Goal: Task Accomplishment & Management: Manage account settings

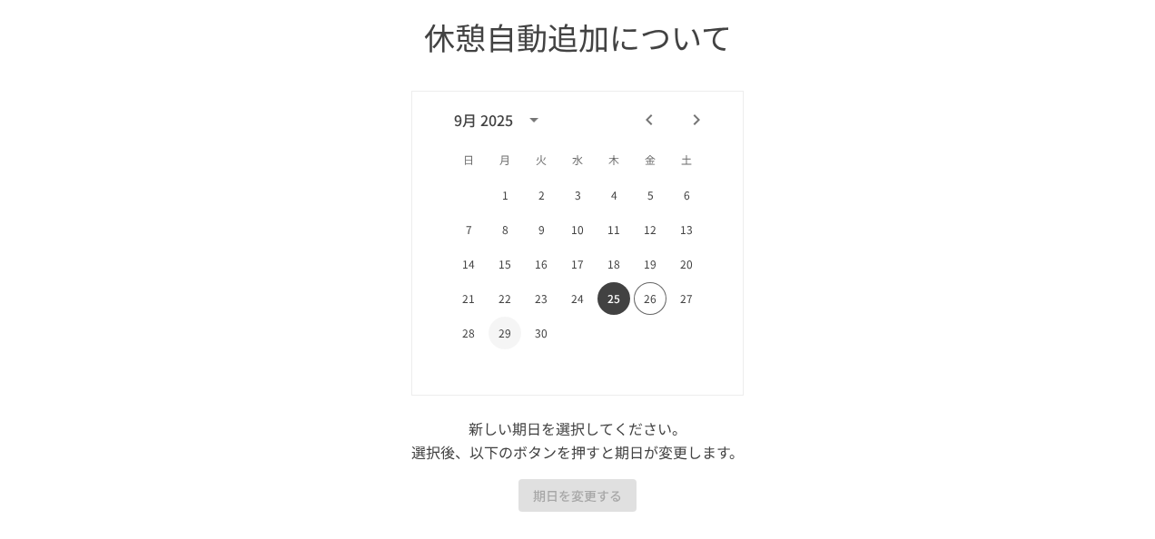
click at [501, 329] on button "29" at bounding box center [504, 333] width 33 height 33
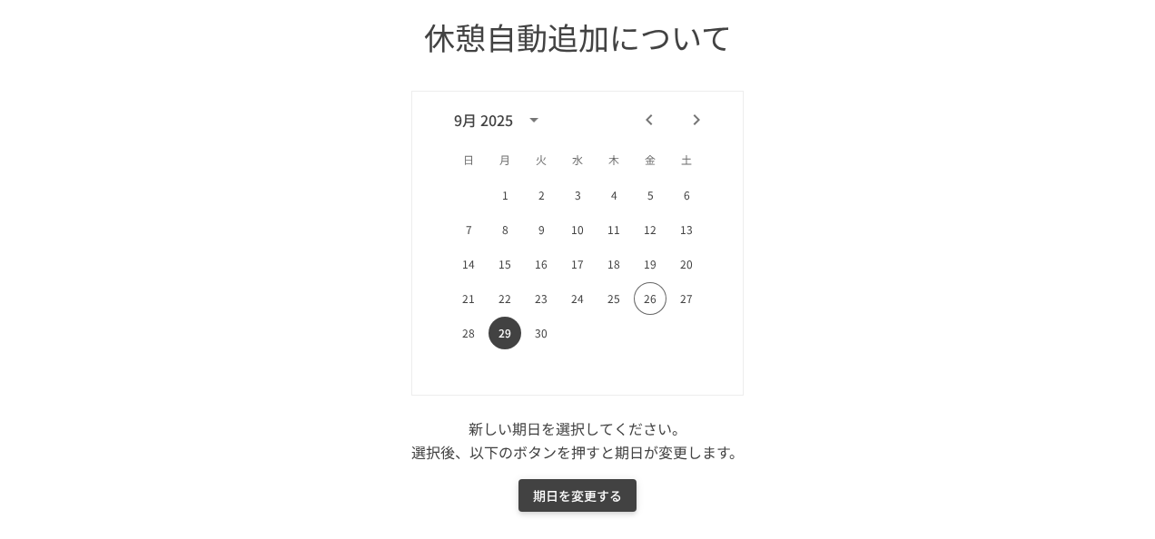
click at [577, 494] on button "期日を変更する" at bounding box center [577, 496] width 118 height 34
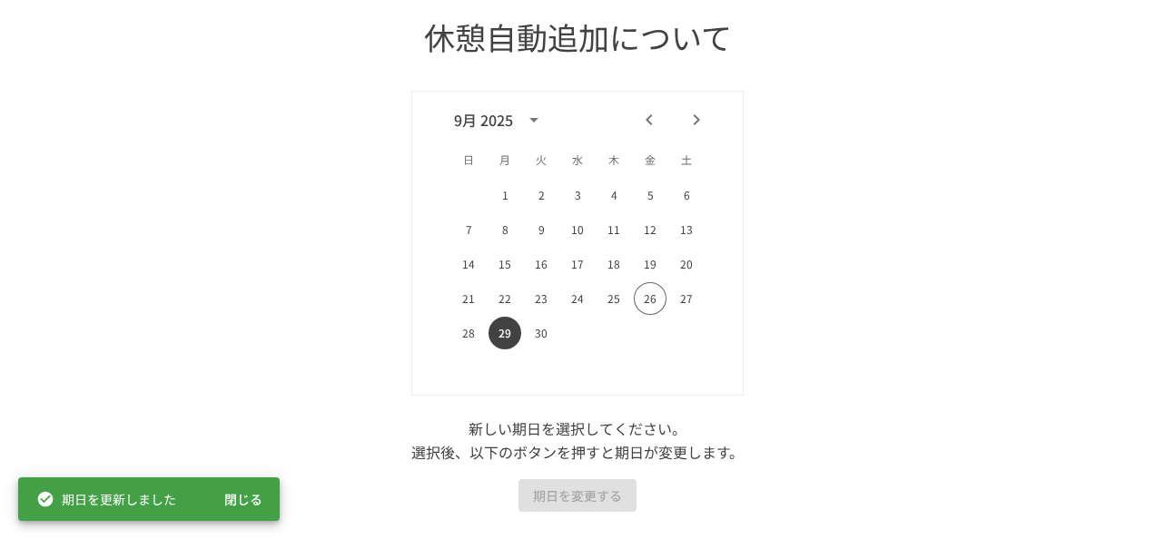
click at [256, 506] on button "閉じる" at bounding box center [243, 500] width 58 height 34
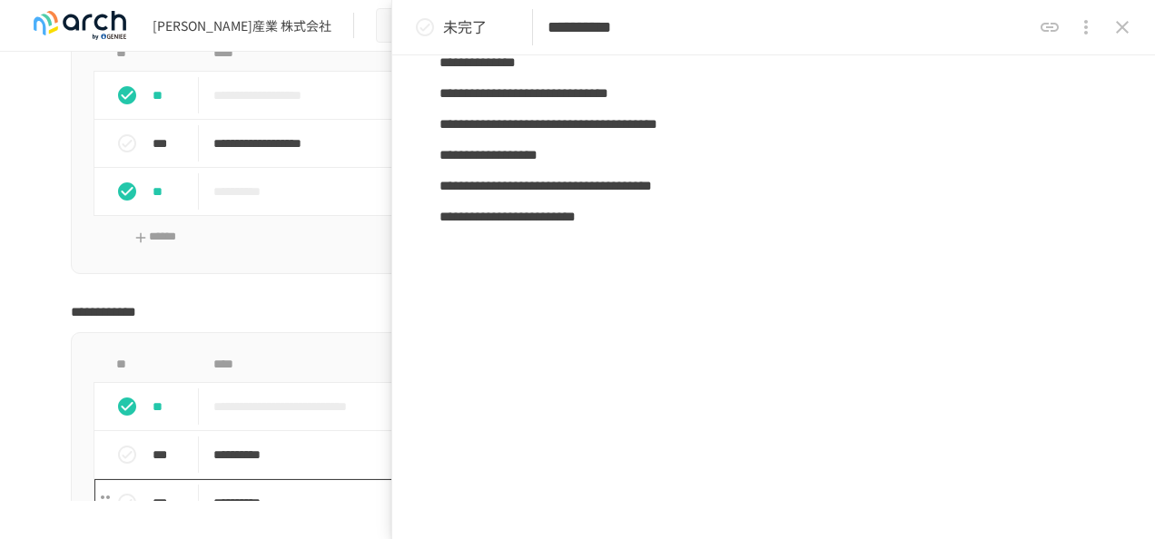
scroll to position [2269, 0]
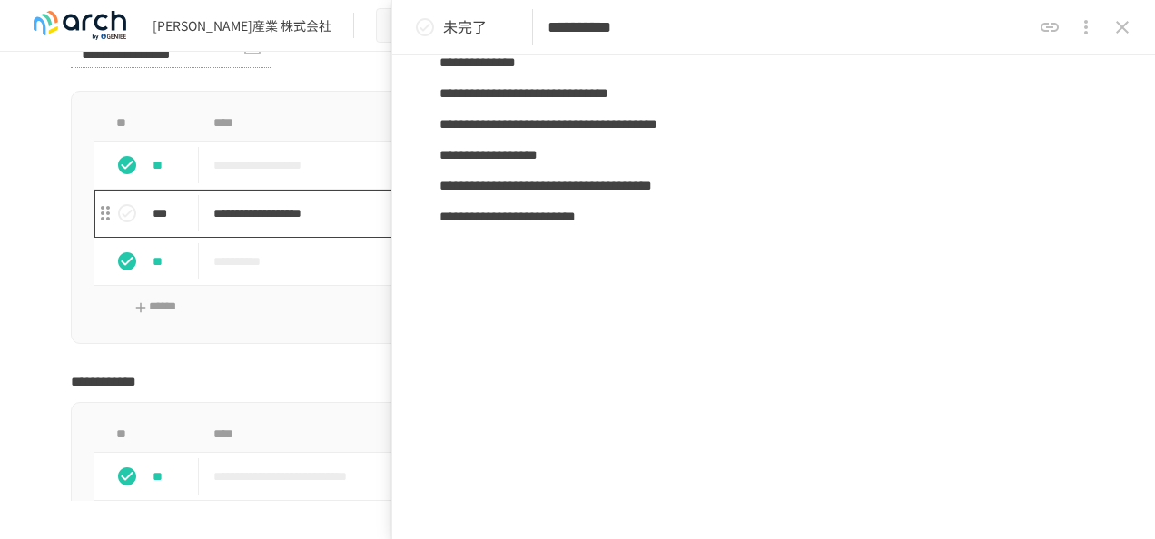
click at [261, 225] on p "**********" at bounding box center [539, 213] width 653 height 23
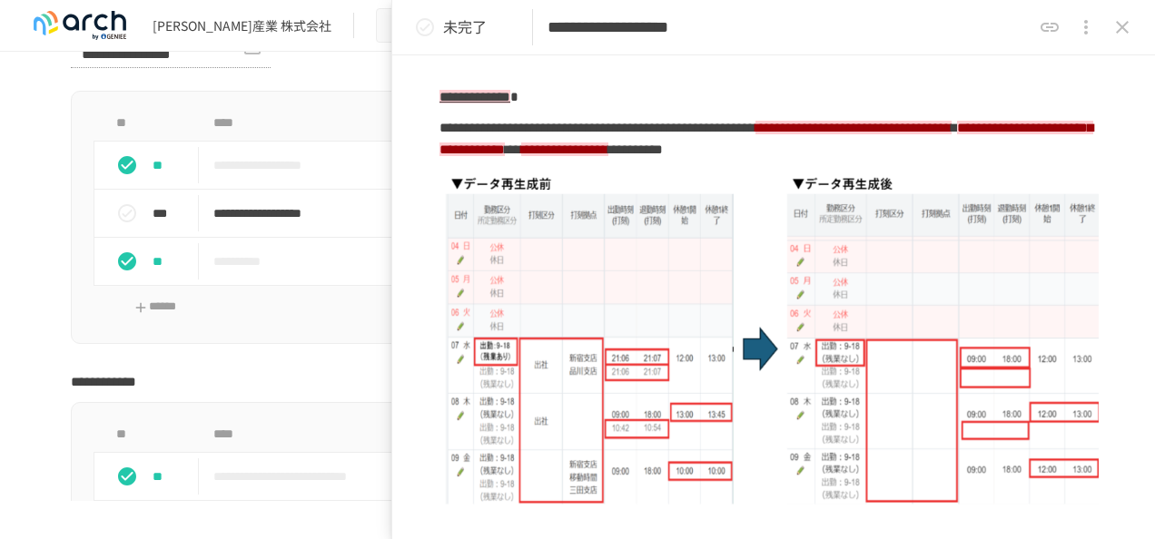
scroll to position [908, 0]
